Goal: Task Accomplishment & Management: Manage account settings

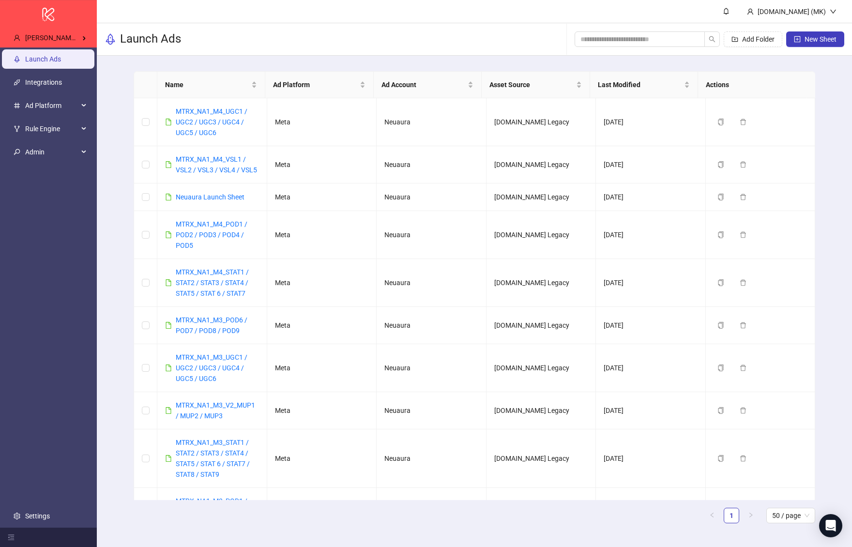
click at [299, 34] on div "Launch Ads Add Folder New Sheet" at bounding box center [474, 39] width 755 height 32
click at [97, 45] on div "Launch Ads Add Folder New Sheet" at bounding box center [474, 39] width 755 height 32
click at [90, 42] on div "Harry McDonough's Kitchn / neuaura.co" at bounding box center [50, 37] width 89 height 19
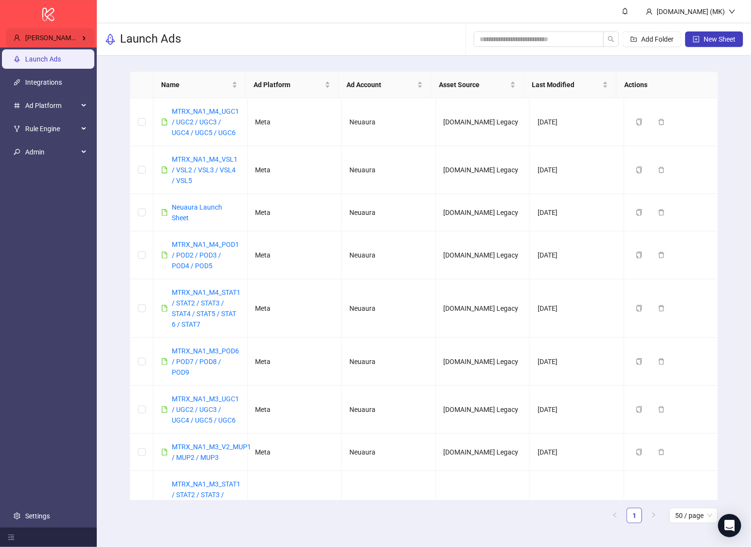
click at [65, 30] on div "Harry McDonough's Kitchn / neuaura.co" at bounding box center [50, 37] width 89 height 19
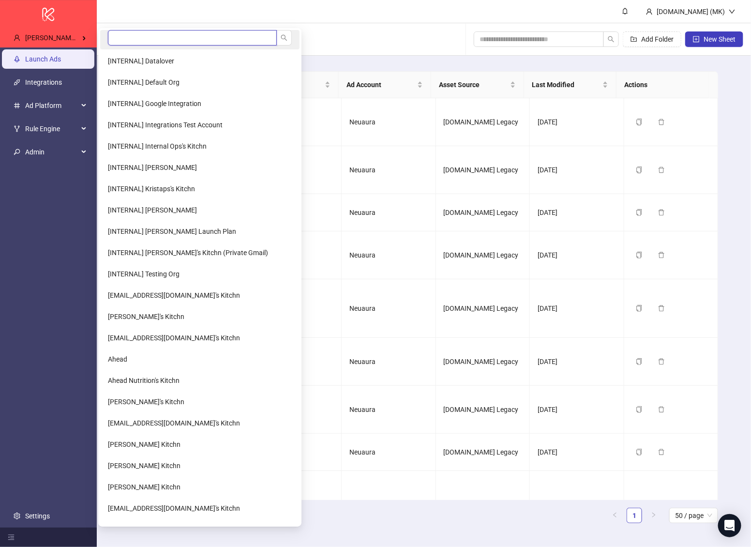
click at [159, 40] on input "search" at bounding box center [192, 37] width 169 height 15
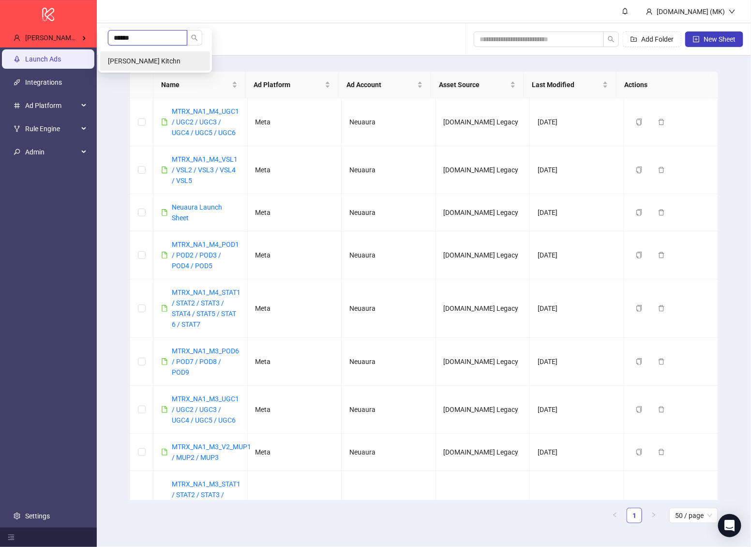
type input "******"
click at [171, 58] on span "[PERSON_NAME] Kitchn" at bounding box center [144, 61] width 73 height 8
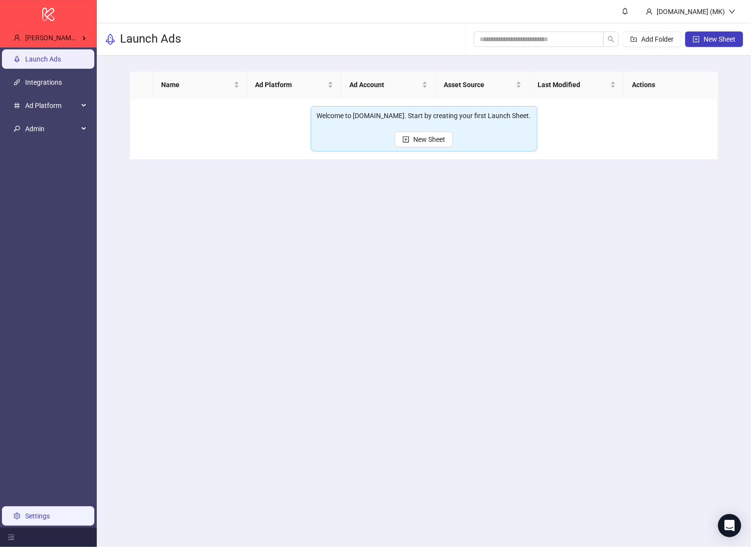
click at [27, 512] on link "Settings" at bounding box center [37, 516] width 25 height 8
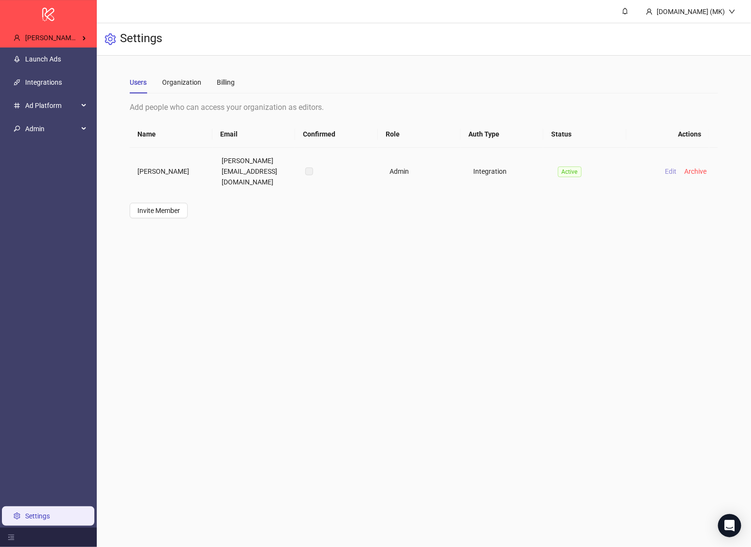
click at [665, 167] on span "Edit" at bounding box center [671, 171] width 12 height 8
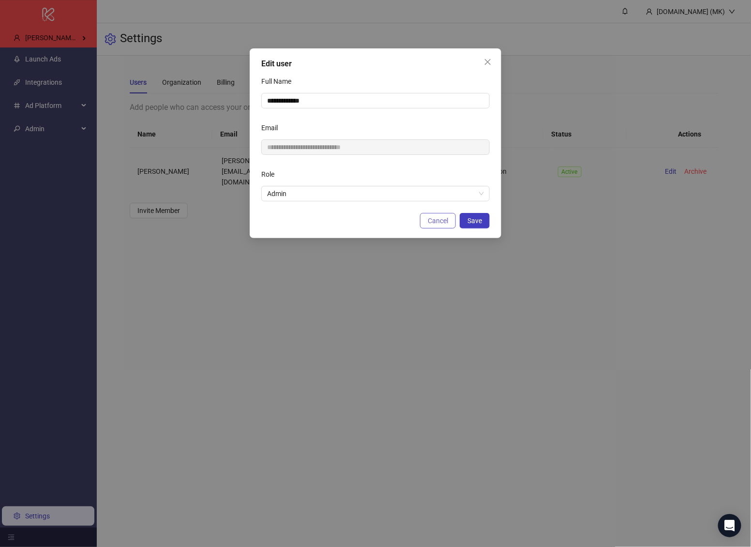
click at [436, 223] on span "Cancel" at bounding box center [438, 221] width 20 height 8
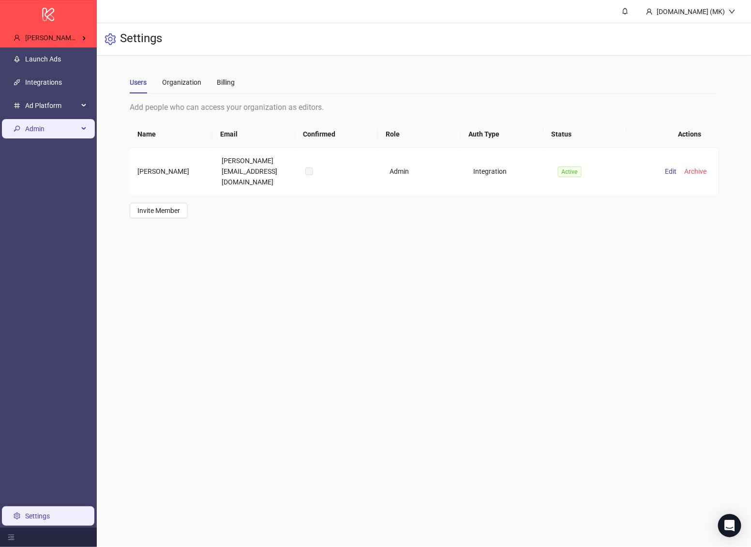
click at [44, 133] on span "Admin" at bounding box center [51, 128] width 53 height 19
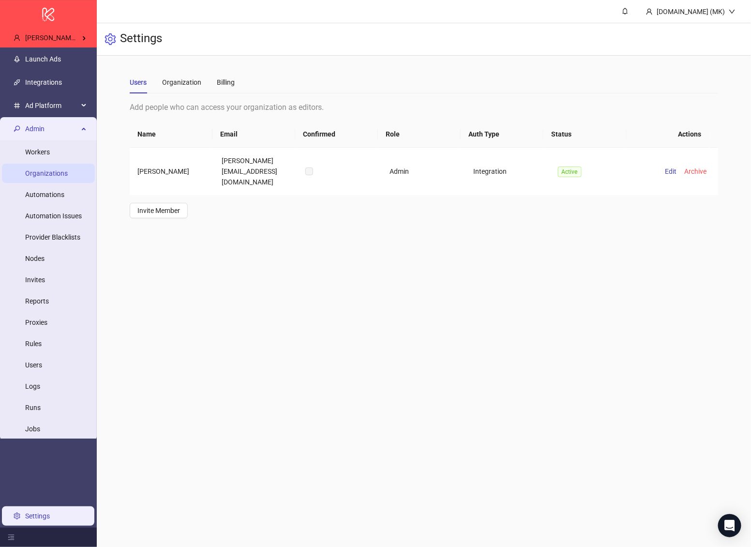
click at [44, 172] on link "Organizations" at bounding box center [46, 173] width 43 height 8
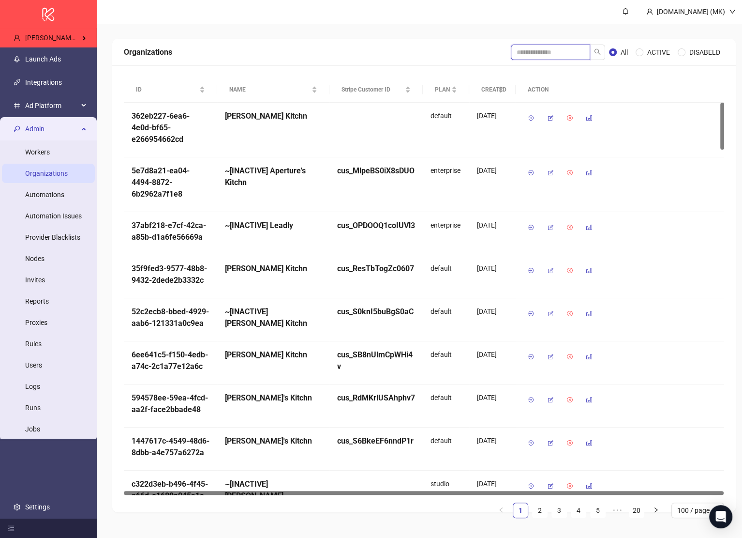
click at [568, 56] on input "search" at bounding box center [550, 52] width 79 height 15
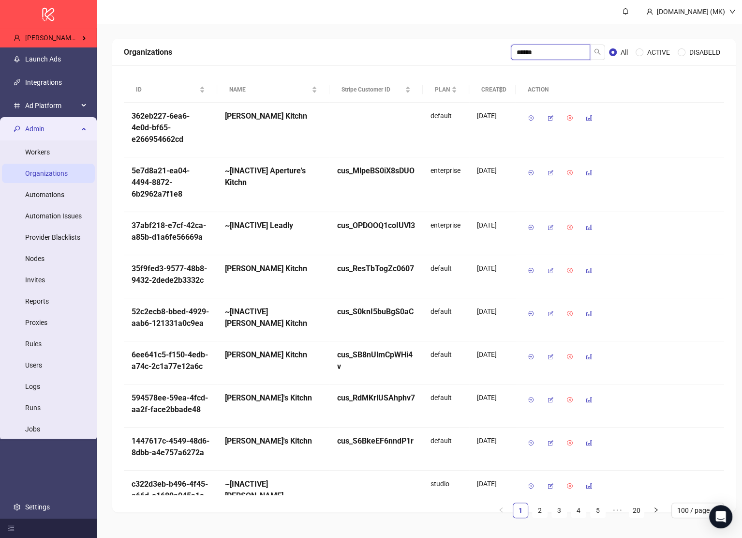
type input "******"
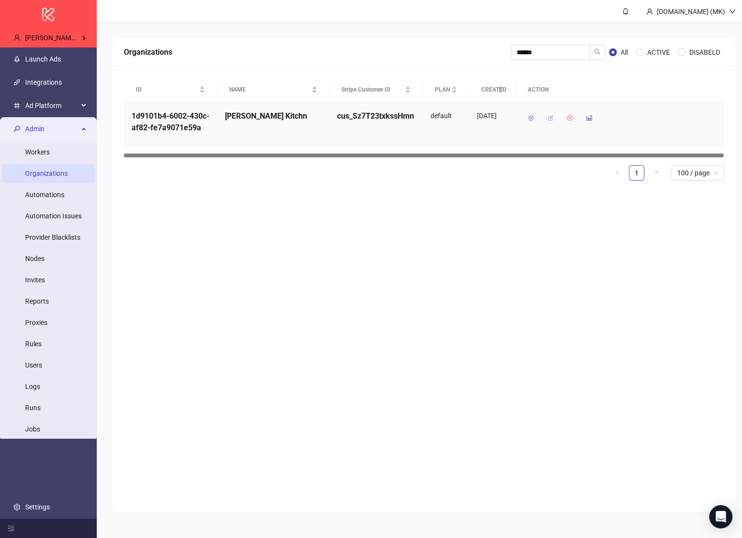
click at [553, 118] on icon "button" at bounding box center [550, 118] width 7 height 7
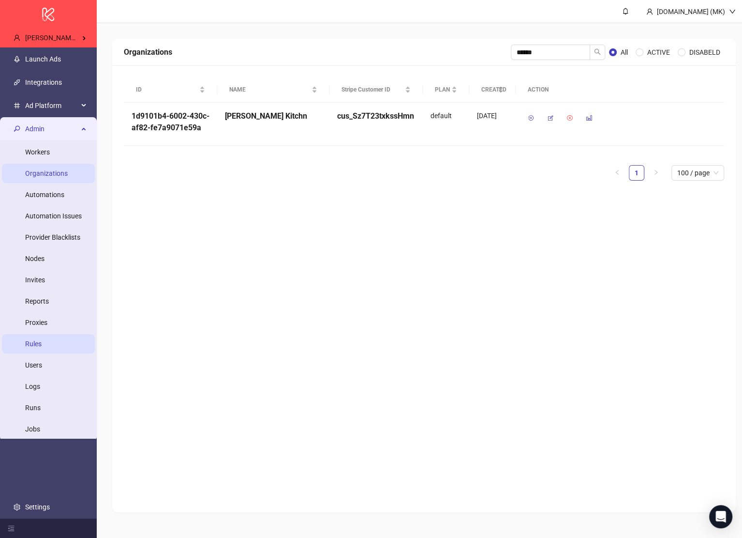
click at [42, 340] on link "Rules" at bounding box center [33, 344] width 16 height 8
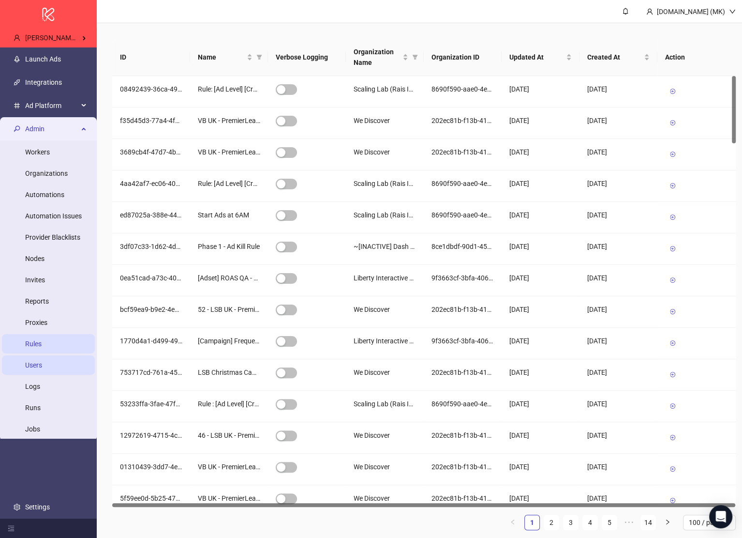
click at [42, 369] on link "Users" at bounding box center [33, 365] width 17 height 8
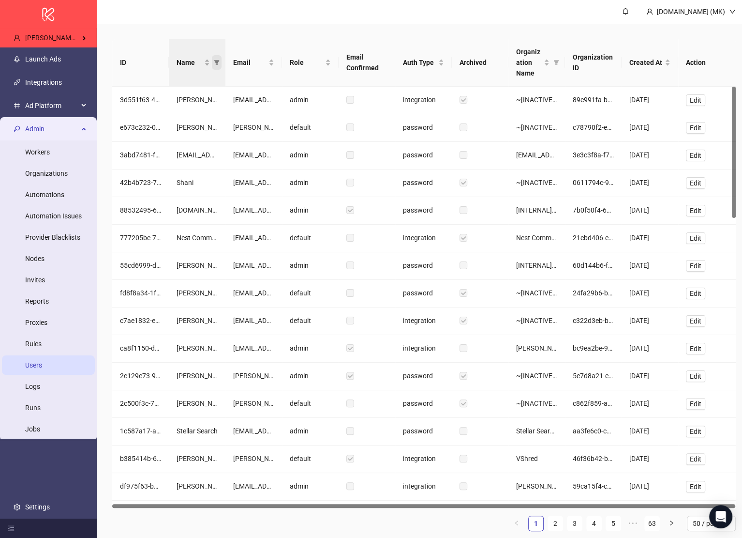
click at [218, 62] on icon "filter" at bounding box center [216, 62] width 5 height 5
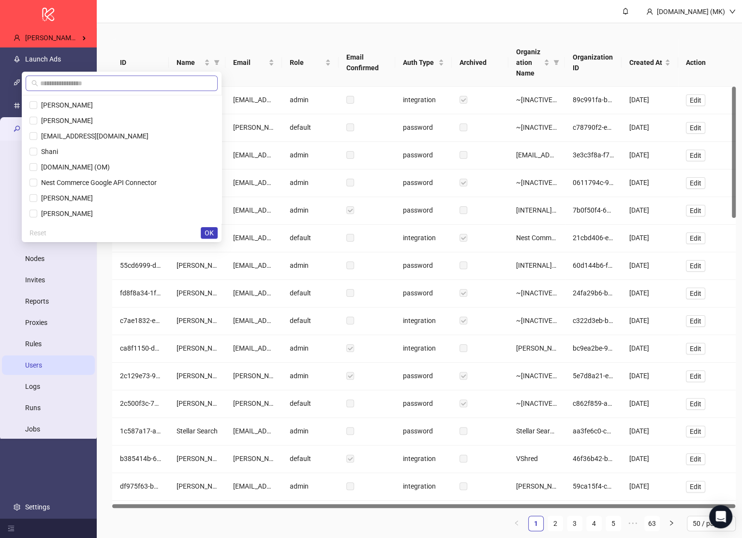
click at [130, 90] on div at bounding box center [122, 84] width 200 height 24
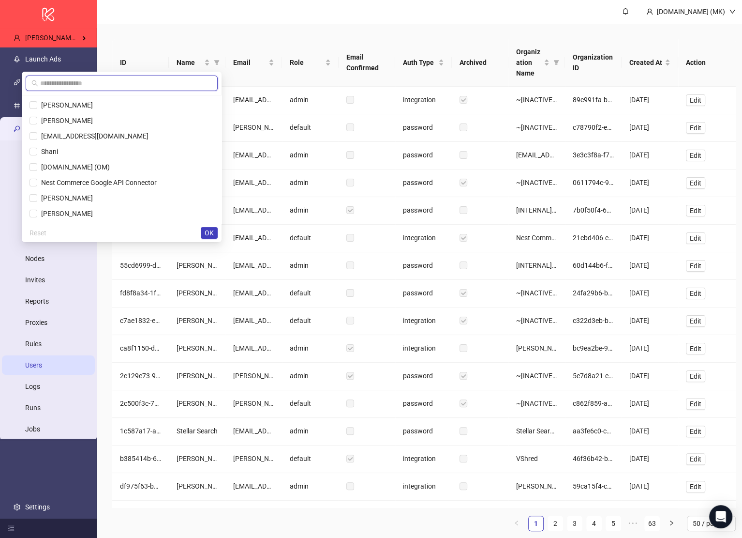
click at [130, 84] on input "text" at bounding box center [126, 83] width 172 height 11
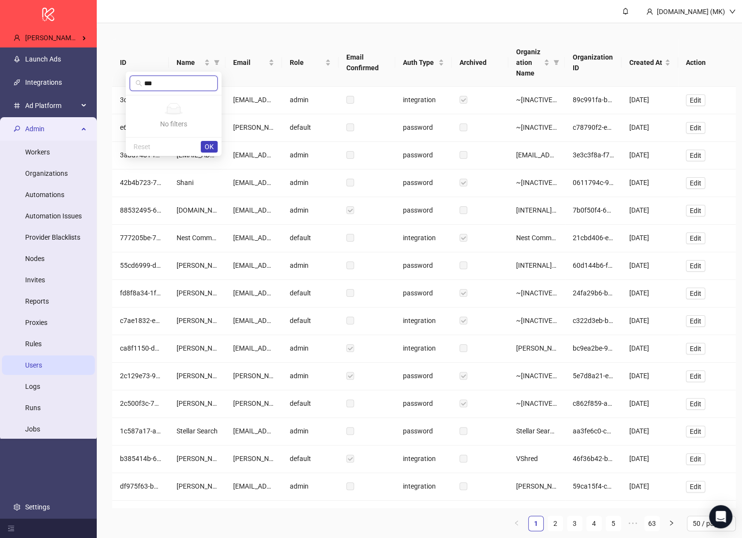
type input "***"
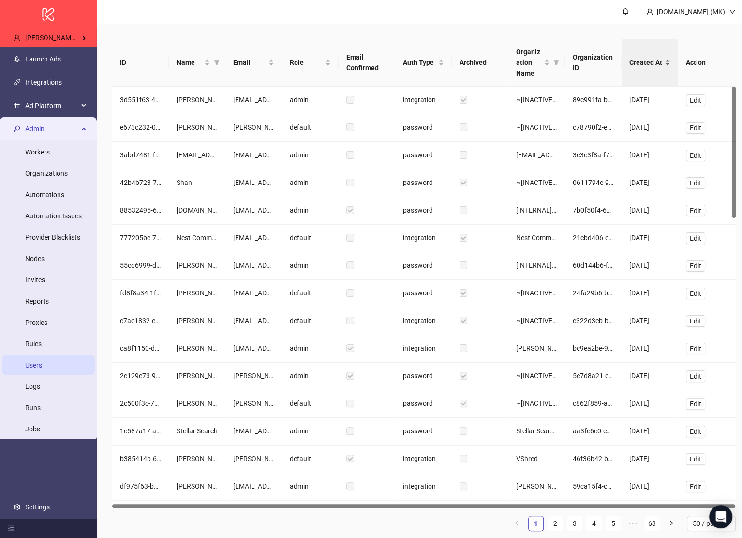
click at [652, 63] on span "Created At" at bounding box center [646, 62] width 33 height 11
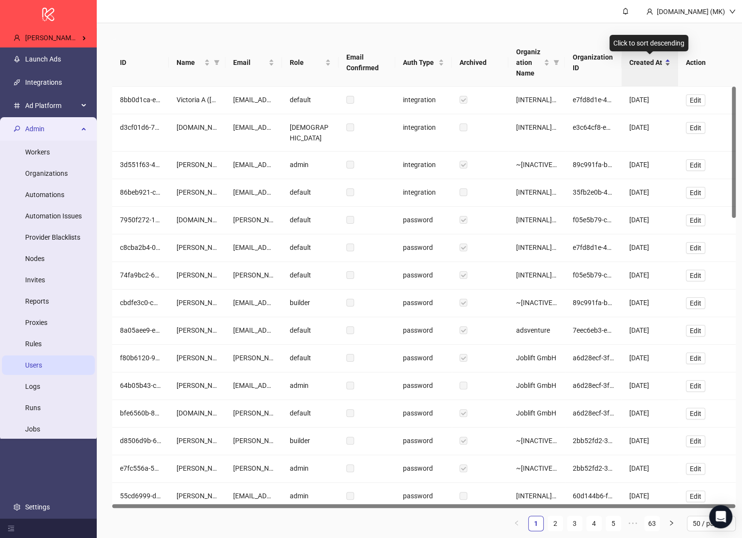
click at [650, 60] on span "Created At" at bounding box center [646, 62] width 33 height 11
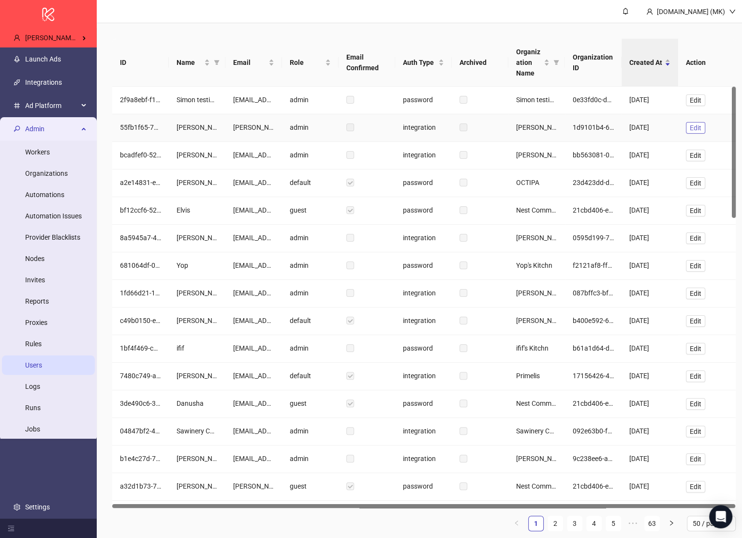
click at [689, 126] on button "Edit" at bounding box center [695, 128] width 19 height 12
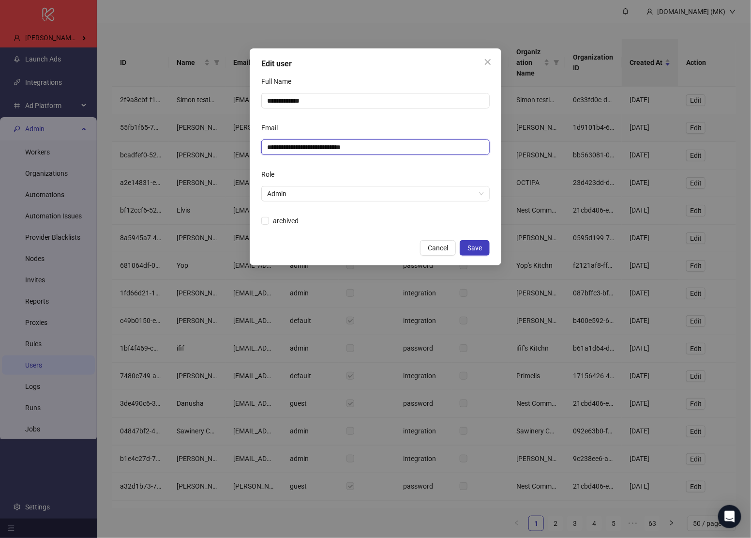
click at [282, 144] on input "**********" at bounding box center [374, 147] width 215 height 11
type input "**********"
click at [384, 88] on div "Full Name" at bounding box center [375, 83] width 228 height 19
click at [388, 93] on div "**********" at bounding box center [375, 100] width 228 height 15
click at [393, 98] on input "**********" at bounding box center [375, 100] width 228 height 15
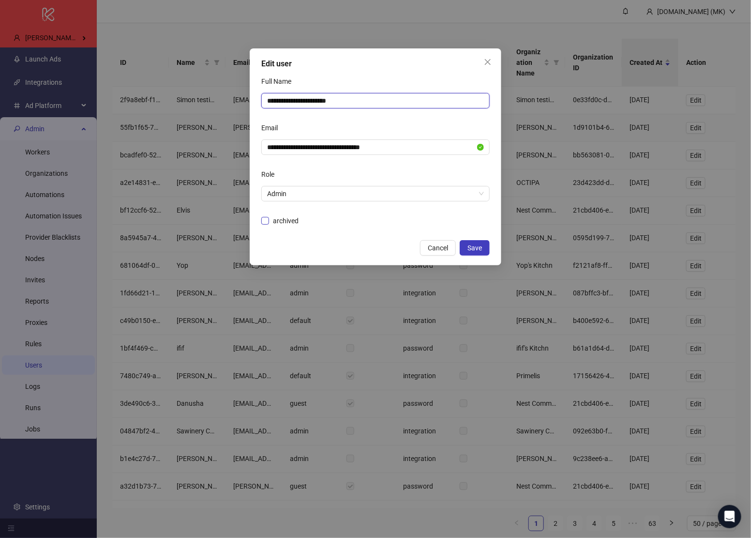
type input "**********"
click at [298, 220] on span "archived" at bounding box center [285, 220] width 33 height 11
click at [488, 249] on button "Save" at bounding box center [475, 247] width 30 height 15
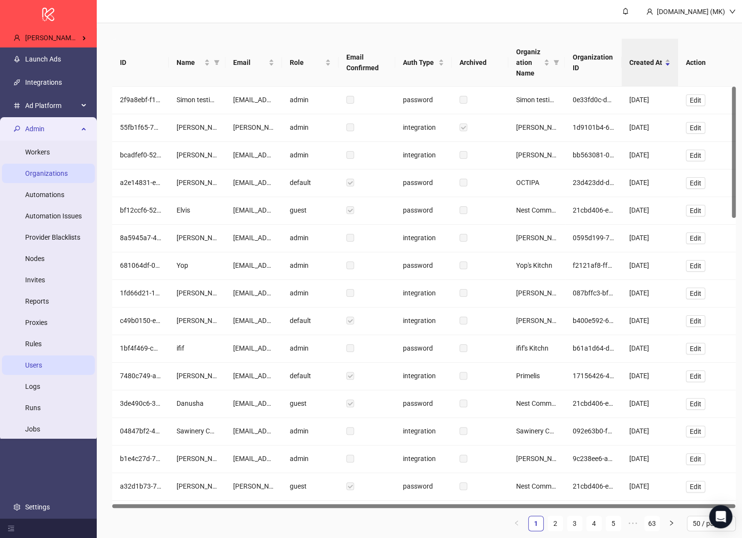
click at [63, 171] on link "Organizations" at bounding box center [46, 173] width 43 height 8
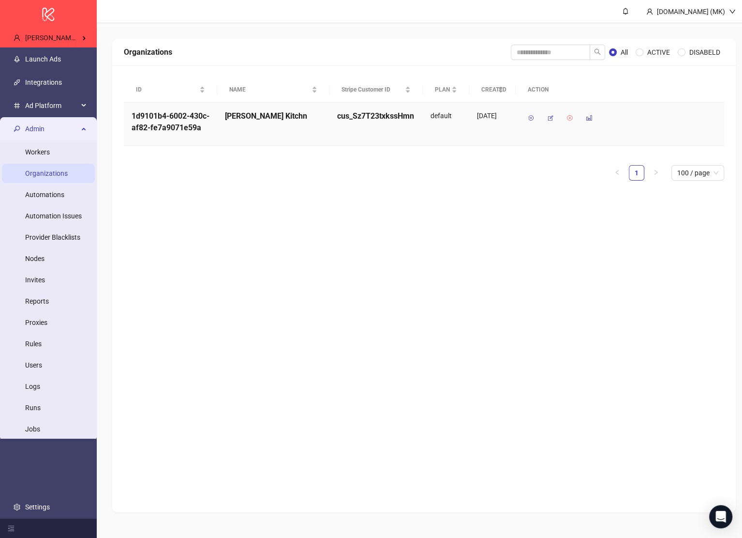
click at [570, 118] on icon "button" at bounding box center [570, 118] width 7 height 7
click at [598, 94] on span "OK" at bounding box center [598, 93] width 9 height 8
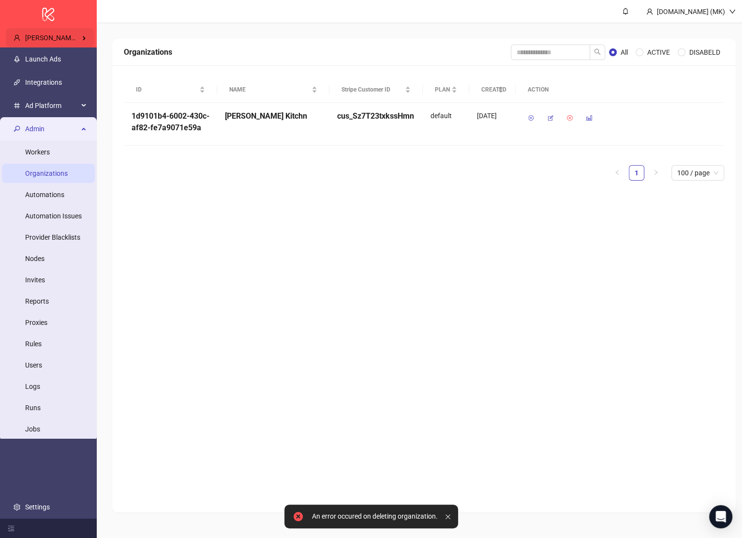
click at [73, 30] on div "[PERSON_NAME] Kitchn" at bounding box center [50, 37] width 89 height 19
click at [152, 43] on input "search" at bounding box center [147, 37] width 79 height 15
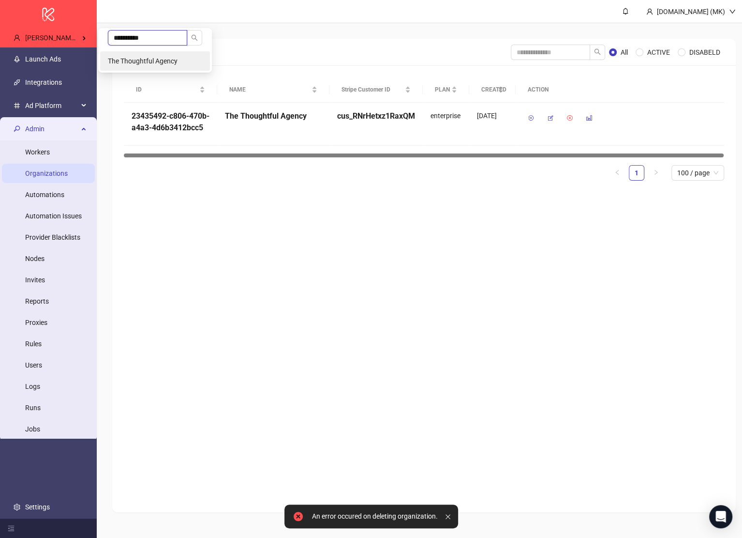
type input "**********"
click at [150, 61] on span "The Thoughtful Agency" at bounding box center [143, 61] width 70 height 8
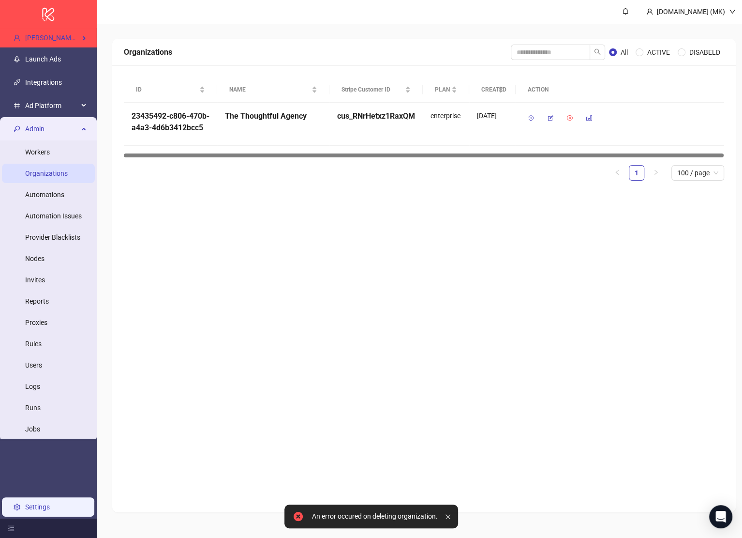
click at [45, 503] on link "Settings" at bounding box center [37, 507] width 25 height 8
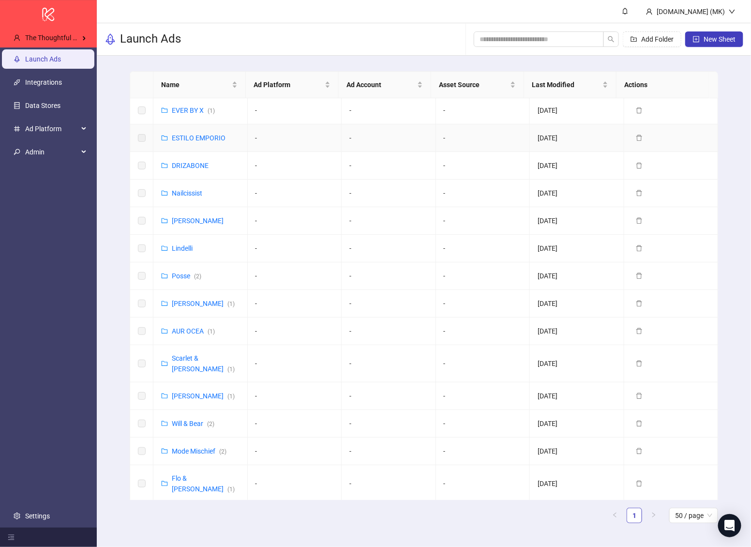
scroll to position [243, 0]
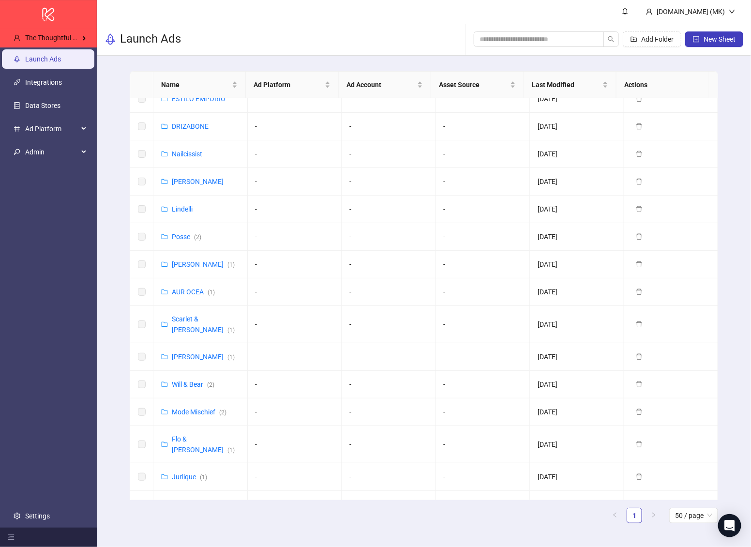
click at [56, 494] on ul "Launch Ads Integrations Data Stores Ad Platform Admin Settings" at bounding box center [48, 287] width 97 height 480
click at [50, 512] on link "Settings" at bounding box center [37, 516] width 25 height 8
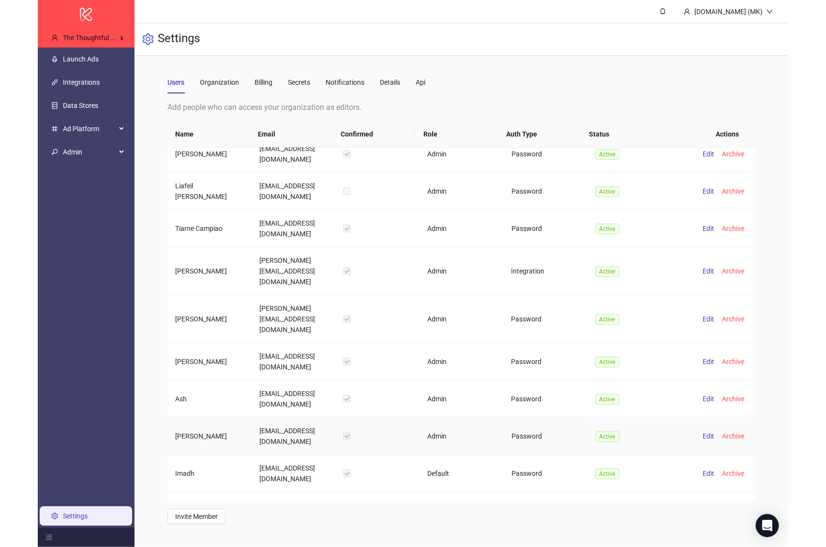
scroll to position [128, 0]
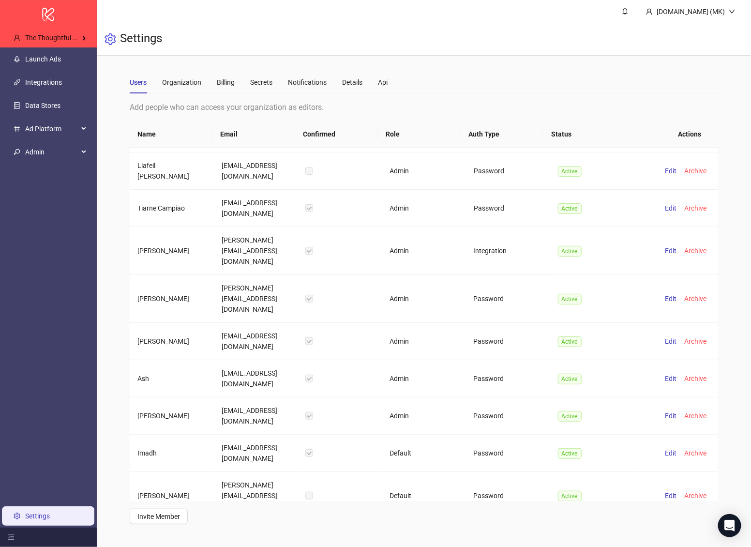
click at [664, 540] on span "Resend" at bounding box center [669, 544] width 22 height 8
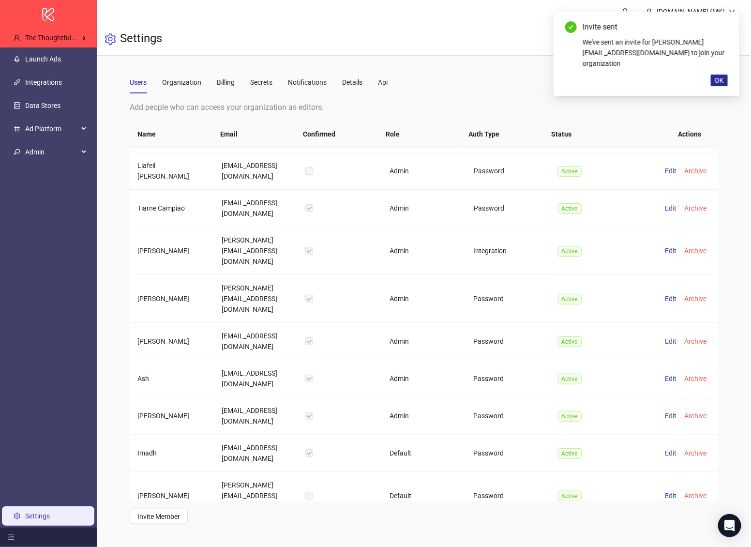
click at [724, 78] on span "OK" at bounding box center [719, 80] width 9 height 8
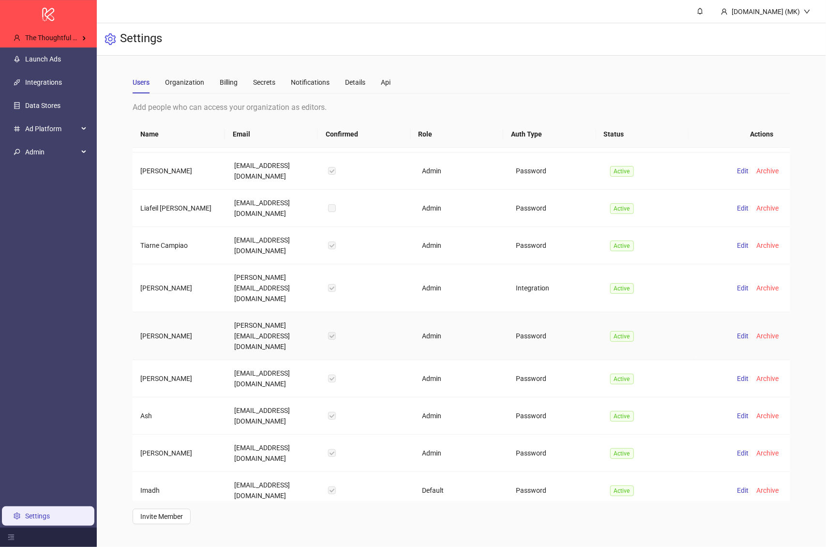
scroll to position [128, 0]
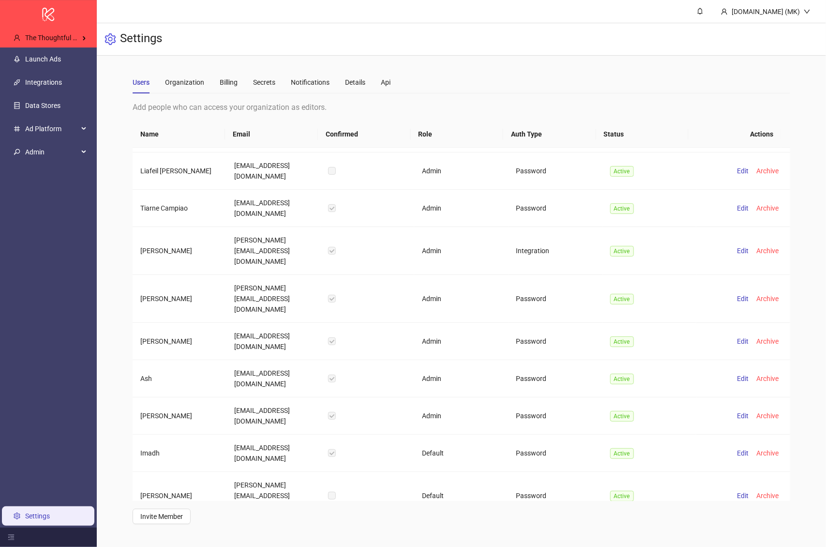
drag, startPoint x: 268, startPoint y: 491, endPoint x: 231, endPoint y: 475, distance: 40.1
click at [231, 520] on td "[PERSON_NAME][EMAIL_ADDRESS][DOMAIN_NAME]" at bounding box center [274, 543] width 94 height 47
copy td "[PERSON_NAME][EMAIL_ADDRESS][DOMAIN_NAME]"
click at [759, 538] on button "Delete" at bounding box center [770, 544] width 26 height 12
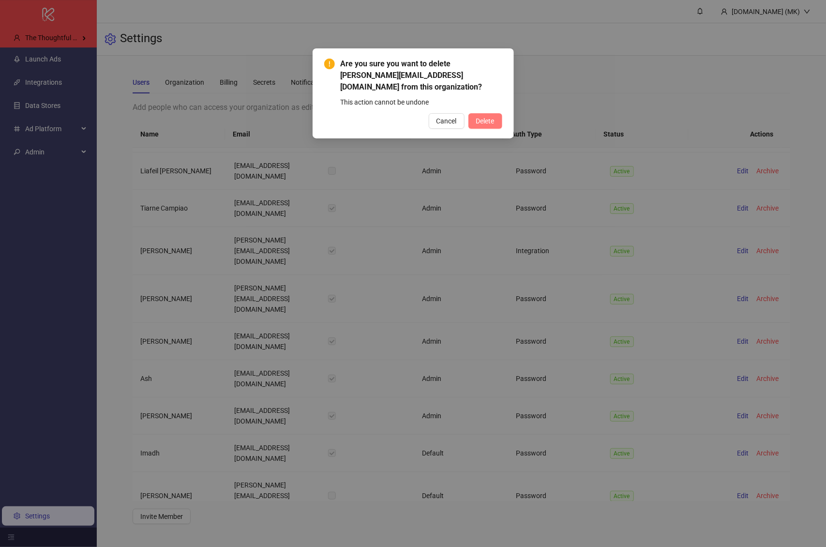
click at [479, 119] on span "Delete" at bounding box center [485, 121] width 18 height 8
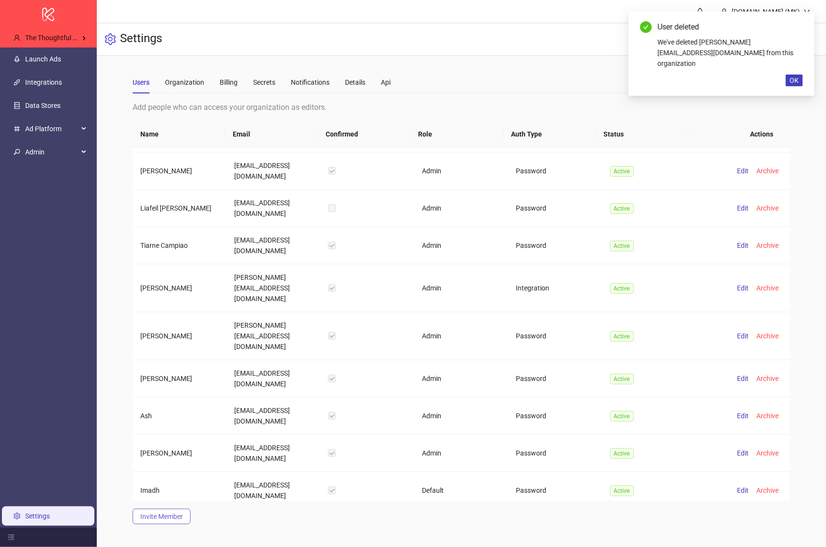
click at [172, 522] on button "Invite Member" at bounding box center [162, 516] width 58 height 15
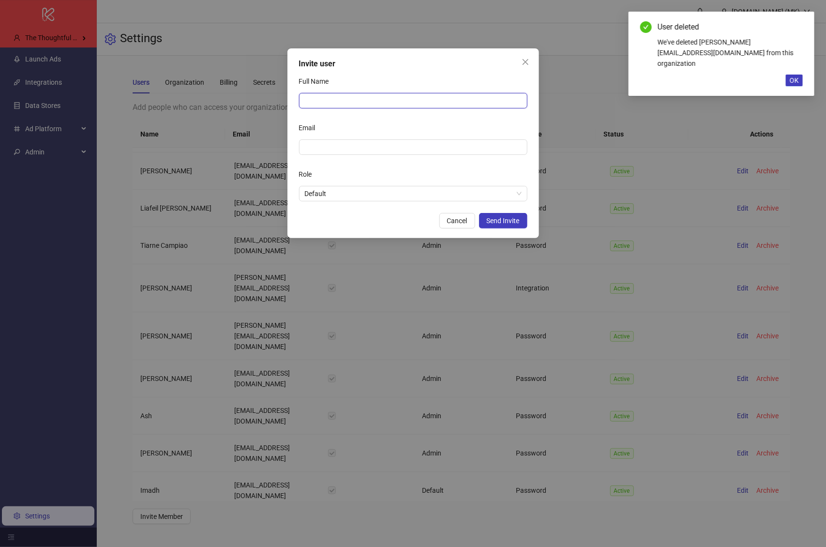
click at [354, 96] on input "Full Name" at bounding box center [413, 100] width 228 height 15
type input "********"
paste input "**********"
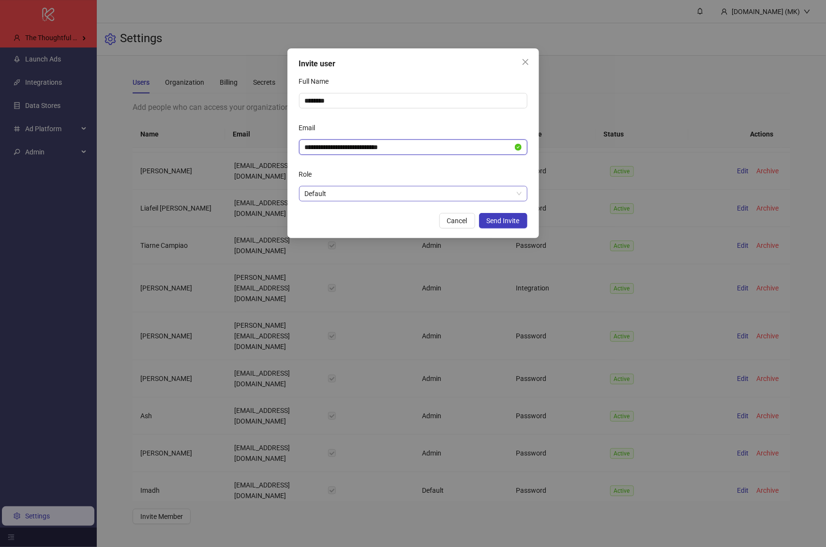
click at [484, 195] on span "Default" at bounding box center [413, 193] width 217 height 15
type input "**********"
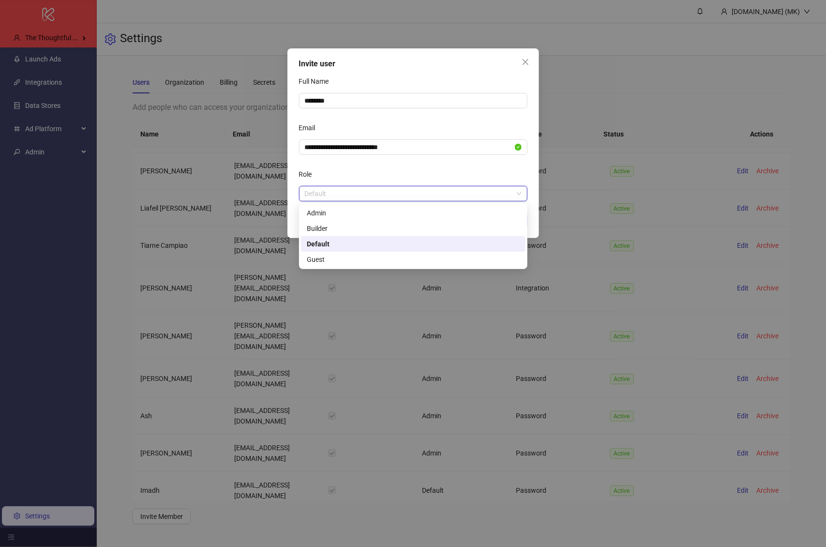
click at [399, 245] on div "Default" at bounding box center [413, 244] width 213 height 11
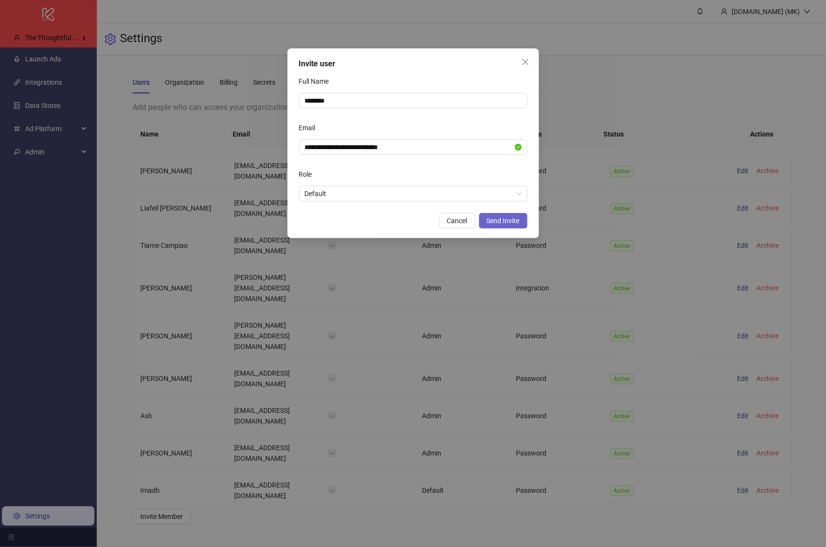
click at [507, 222] on span "Send Invite" at bounding box center [503, 221] width 33 height 8
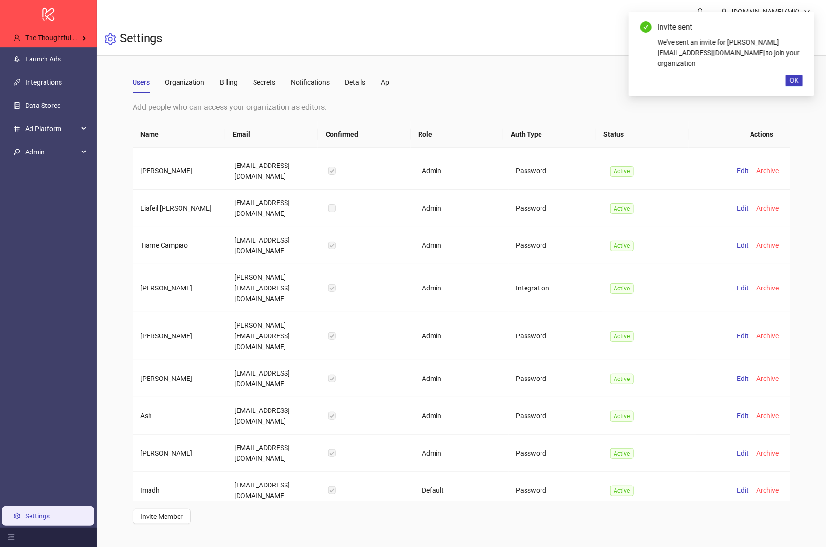
scroll to position [128, 0]
